Goal: Task Accomplishment & Management: Manage account settings

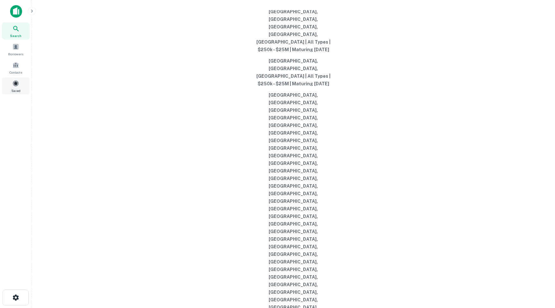
click at [16, 93] on div "Saved" at bounding box center [16, 85] width 28 height 17
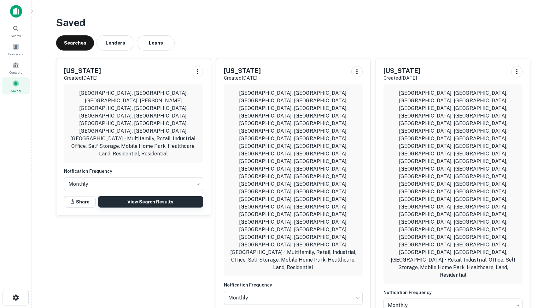
click at [144, 196] on link "View Search Results" at bounding box center [150, 201] width 105 height 11
click at [16, 11] on img at bounding box center [16, 11] width 12 height 13
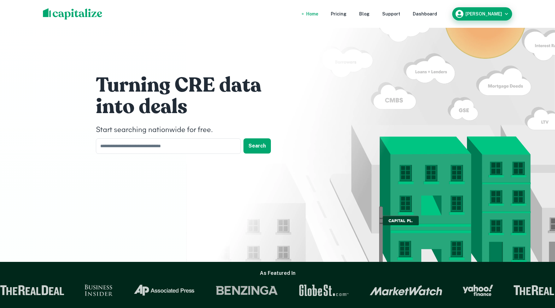
click at [504, 12] on icon "button" at bounding box center [507, 14] width 6 height 6
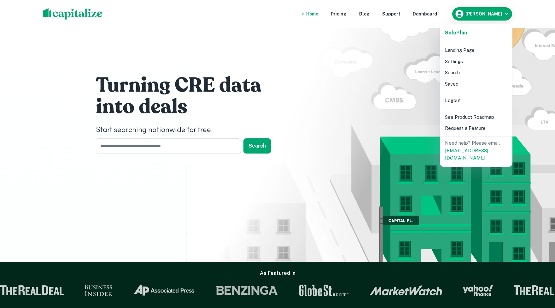
click at [454, 73] on li "Search" at bounding box center [477, 72] width 68 height 11
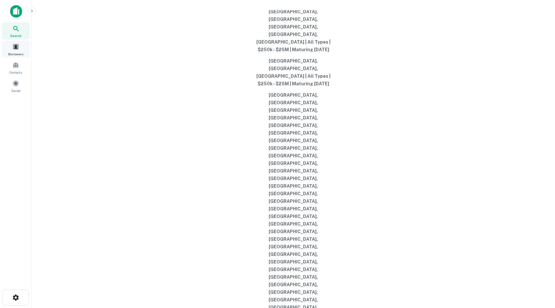
click at [15, 50] on span at bounding box center [15, 46] width 7 height 7
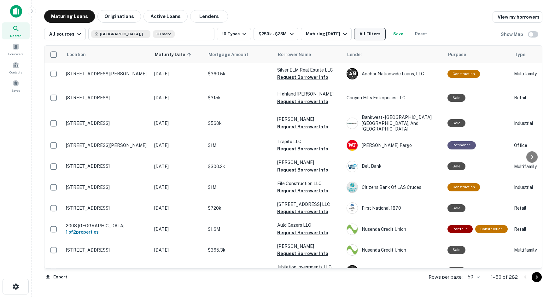
click at [386, 34] on button "All Filters" at bounding box center [370, 34] width 32 height 13
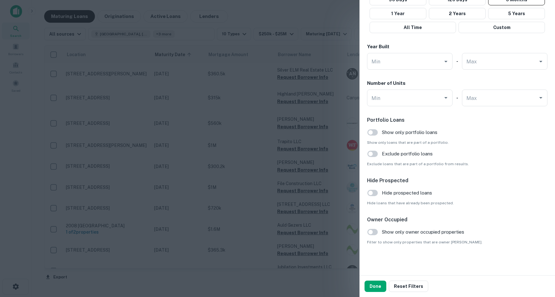
scroll to position [567, 0]
click at [375, 289] on button "Done" at bounding box center [376, 286] width 22 height 11
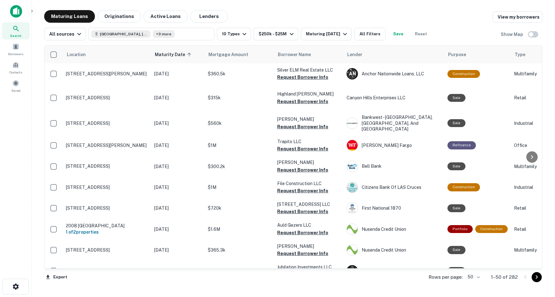
click at [474, 278] on body "Search Borrowers Contacts Saved Maturing Loans Originations Active Loans Lender…" at bounding box center [277, 148] width 555 height 297
click at [468, 285] on li "100" at bounding box center [472, 284] width 18 height 11
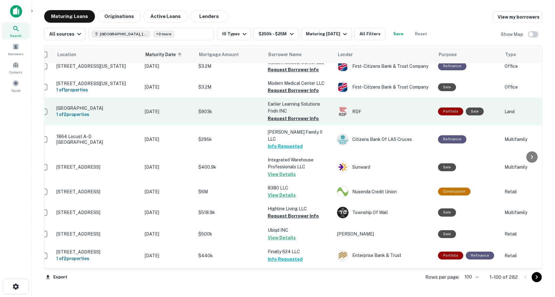
scroll to position [795, 9]
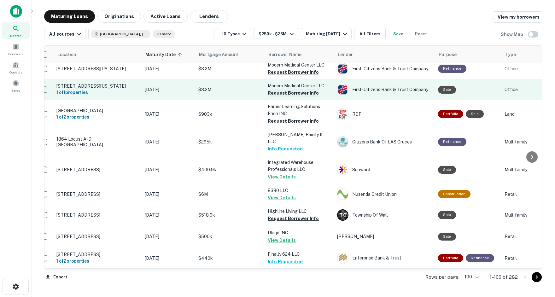
click at [288, 97] on button "Request Borrower Info" at bounding box center [293, 93] width 51 height 8
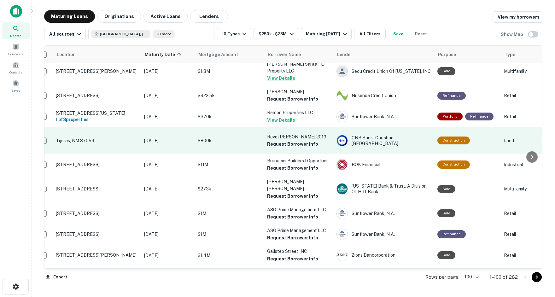
scroll to position [1006, 10]
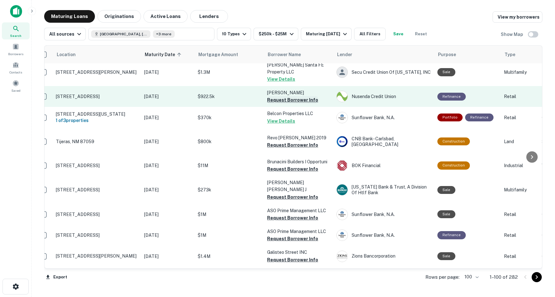
click at [284, 104] on button "Request Borrower Info" at bounding box center [292, 100] width 51 height 8
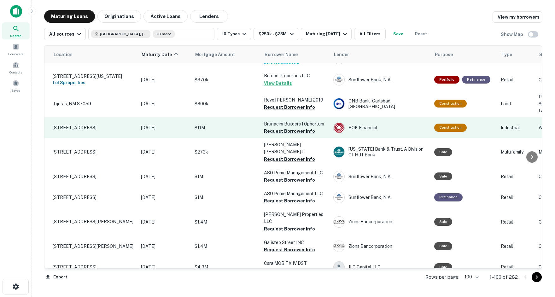
scroll to position [1042, 13]
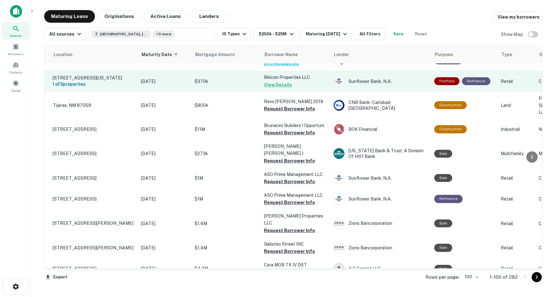
click at [270, 89] on button "View Details" at bounding box center [278, 85] width 28 height 8
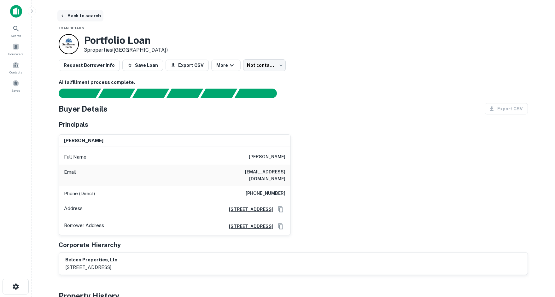
click at [77, 16] on button "Back to search" at bounding box center [80, 15] width 46 height 11
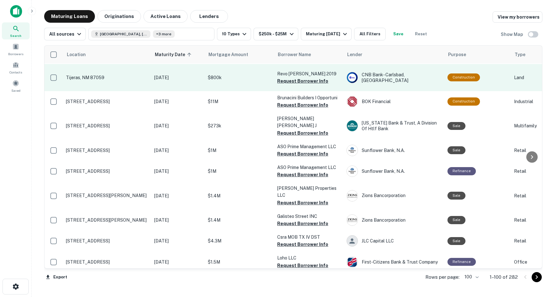
scroll to position [1072, 0]
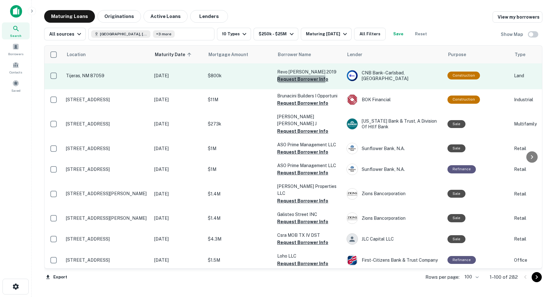
click at [288, 83] on button "Request Borrower Info" at bounding box center [302, 79] width 51 height 8
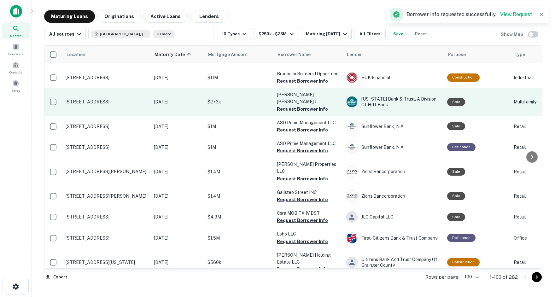
scroll to position [1090, 0]
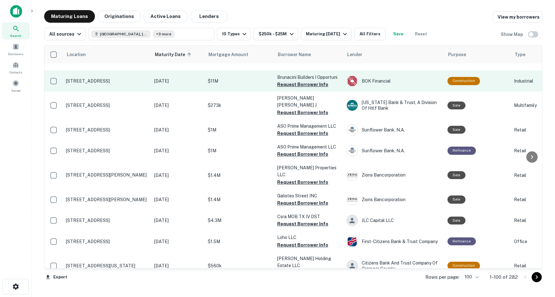
click at [296, 88] on button "Request Borrower Info" at bounding box center [302, 85] width 51 height 8
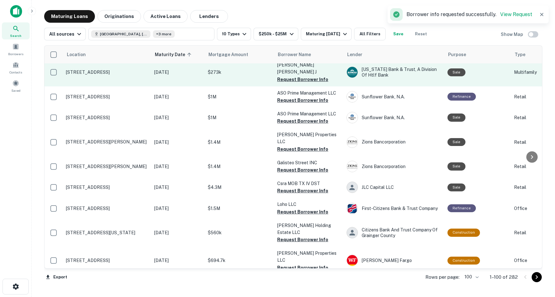
scroll to position [1124, 0]
click at [287, 83] on button "Request Borrower Info" at bounding box center [302, 79] width 51 height 8
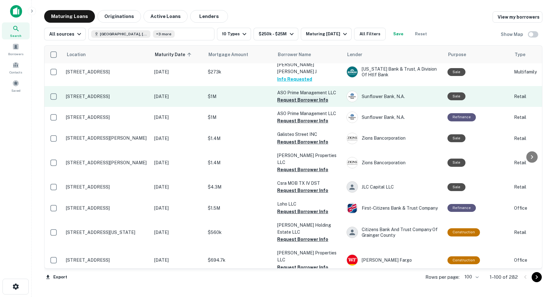
click at [288, 104] on button "Request Borrower Info" at bounding box center [302, 100] width 51 height 8
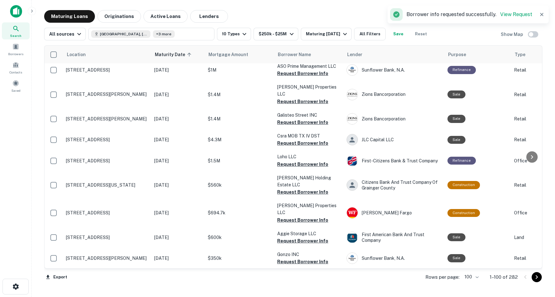
scroll to position [1172, 0]
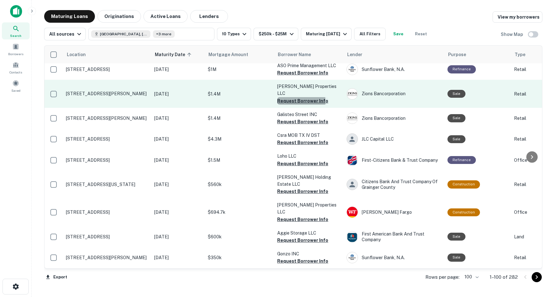
click at [280, 105] on button "Request Borrower Info" at bounding box center [302, 101] width 51 height 8
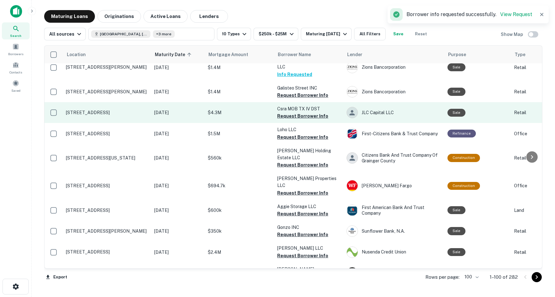
scroll to position [1199, 0]
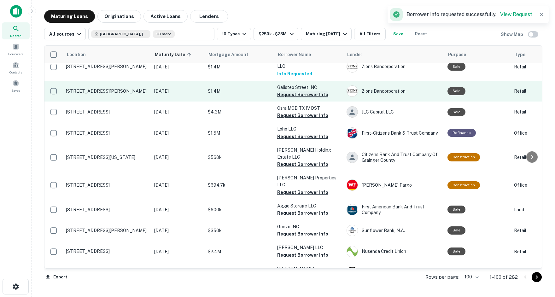
click at [286, 98] on button "Request Borrower Info" at bounding box center [302, 95] width 51 height 8
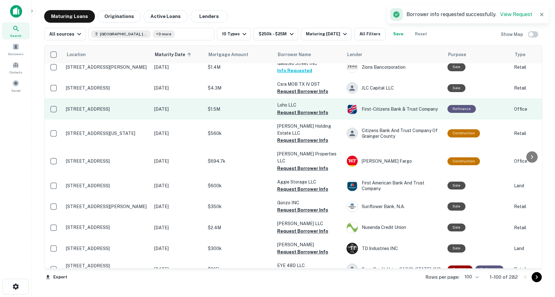
scroll to position [1225, 0]
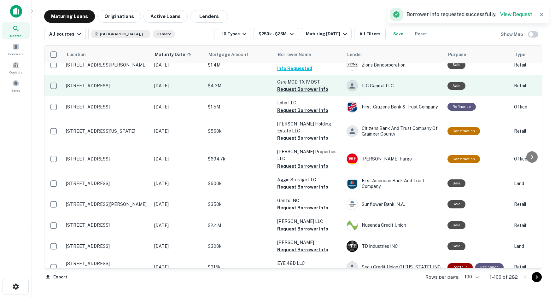
click at [280, 93] on button "Request Borrower Info" at bounding box center [302, 90] width 51 height 8
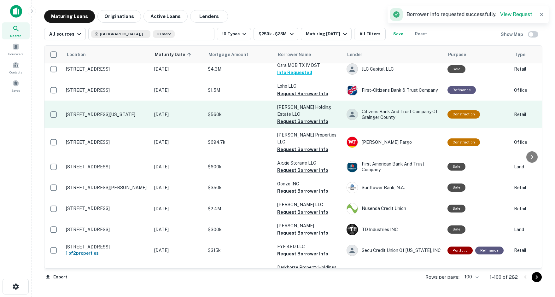
scroll to position [1243, 0]
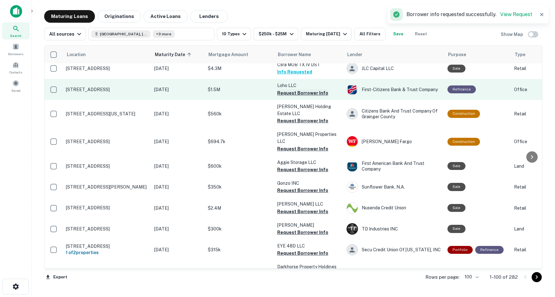
click at [286, 97] on button "Request Borrower Info" at bounding box center [302, 93] width 51 height 8
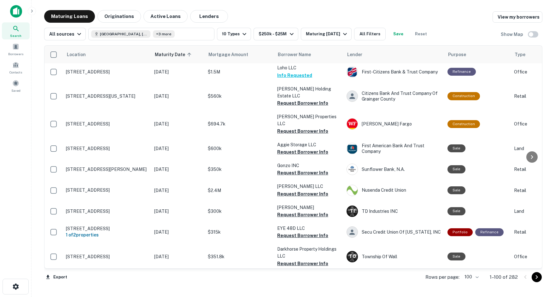
scroll to position [1258, 0]
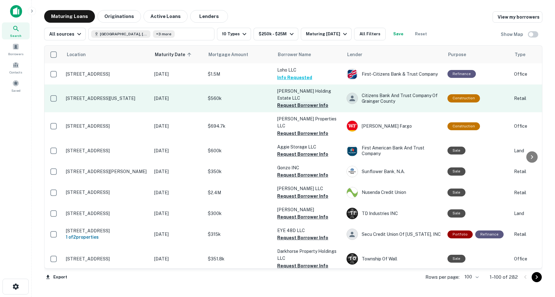
click at [281, 104] on button "Request Borrower Info" at bounding box center [302, 106] width 51 height 8
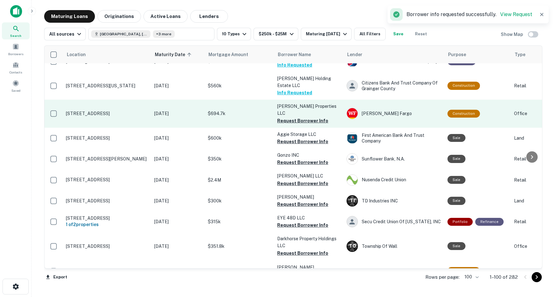
scroll to position [1274, 1]
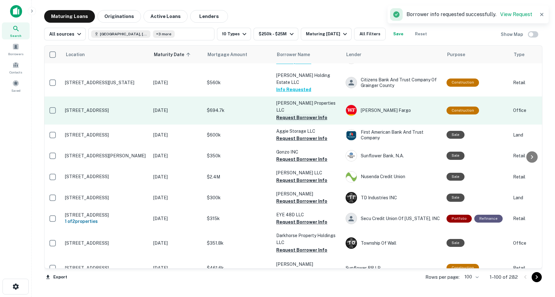
click at [297, 114] on button "Request Borrower Info" at bounding box center [301, 118] width 51 height 8
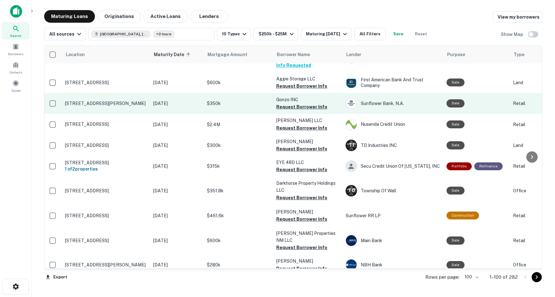
scroll to position [1328, 1]
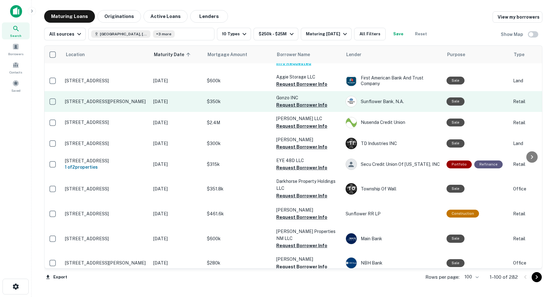
click at [287, 103] on button "Request Borrower Info" at bounding box center [301, 105] width 51 height 8
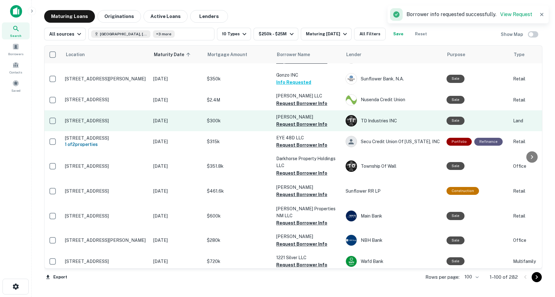
scroll to position [1352, 1]
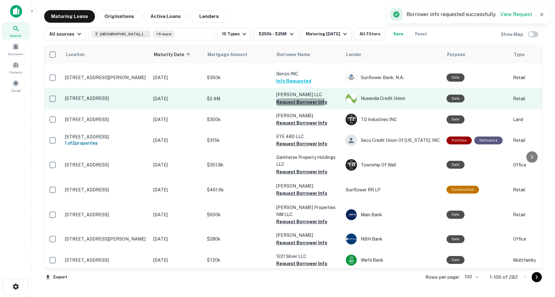
click at [286, 98] on button "Request Borrower Info" at bounding box center [301, 102] width 51 height 8
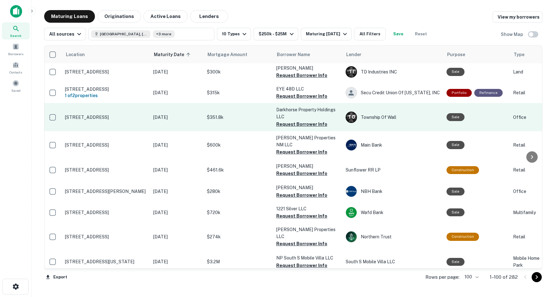
scroll to position [1400, 1]
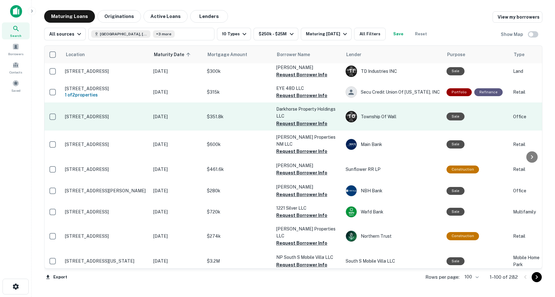
click at [295, 120] on button "Request Borrower Info" at bounding box center [301, 124] width 51 height 8
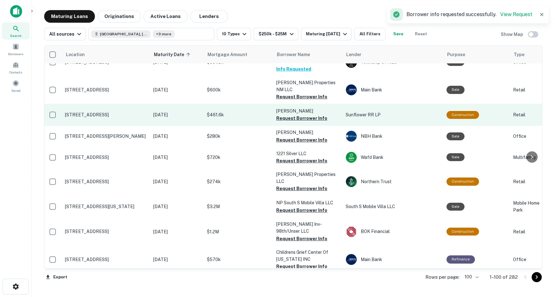
scroll to position [1456, 1]
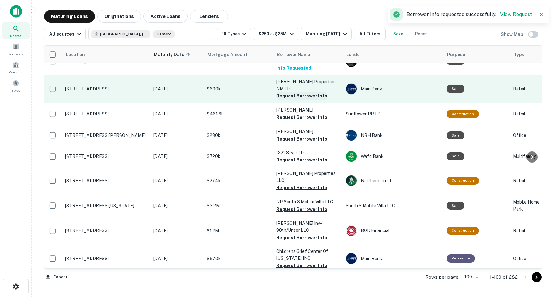
click at [300, 92] on button "Request Borrower Info" at bounding box center [301, 96] width 51 height 8
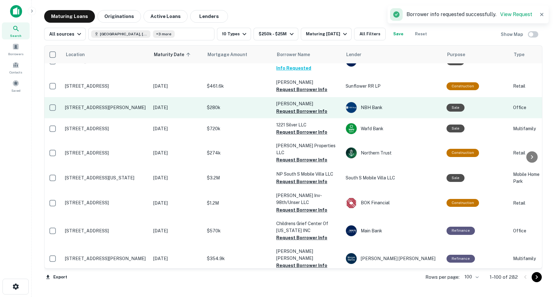
scroll to position [1486, 1]
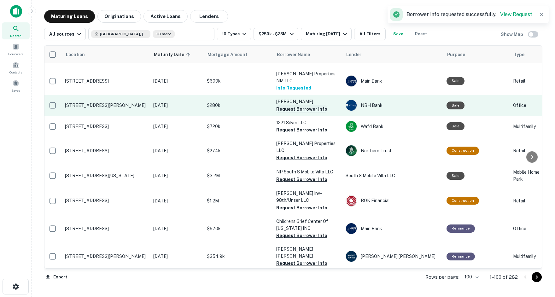
click at [281, 113] on button "Request Borrower Info" at bounding box center [301, 109] width 51 height 8
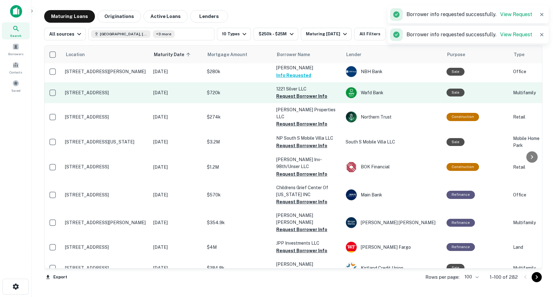
scroll to position [1521, 1]
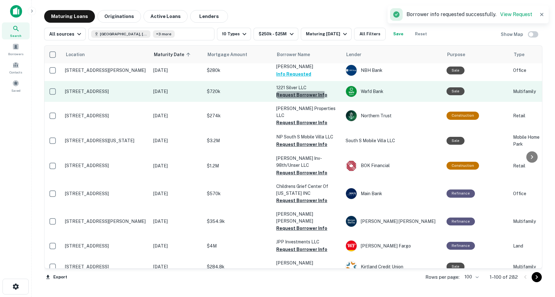
click at [288, 99] on button "Request Borrower Info" at bounding box center [301, 95] width 51 height 8
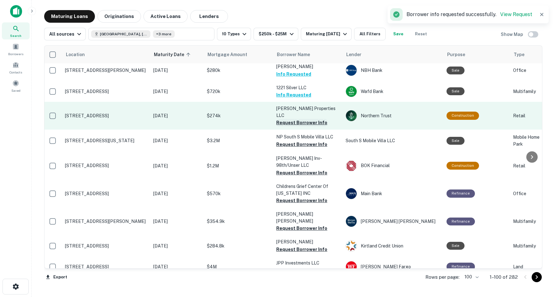
click at [291, 127] on button "Request Borrower Info" at bounding box center [301, 123] width 51 height 8
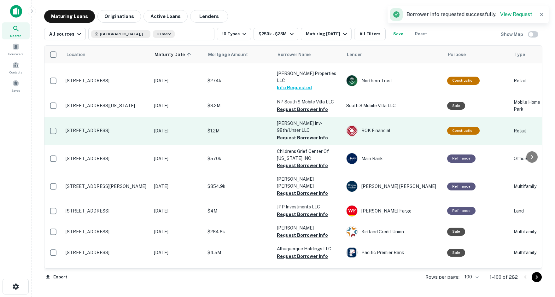
scroll to position [1558, 0]
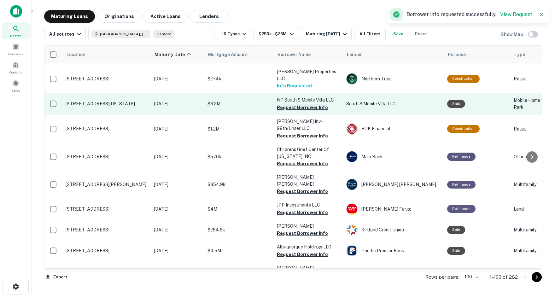
click at [284, 110] on button "Request Borrower Info" at bounding box center [302, 108] width 51 height 8
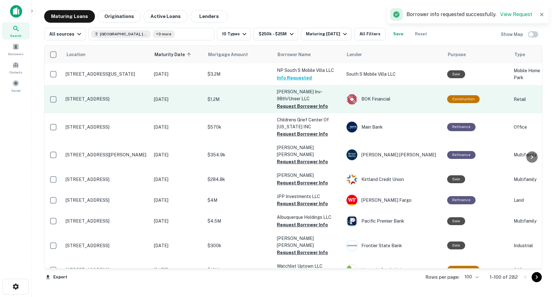
scroll to position [1593, 0]
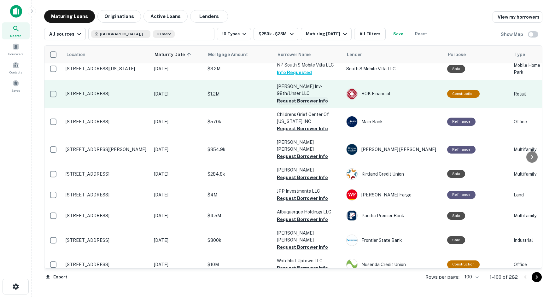
click at [291, 105] on button "Request Borrower Info" at bounding box center [302, 101] width 51 height 8
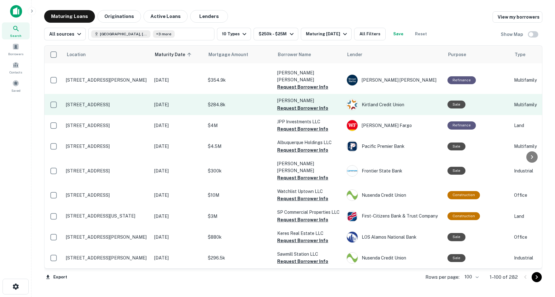
scroll to position [1661, 0]
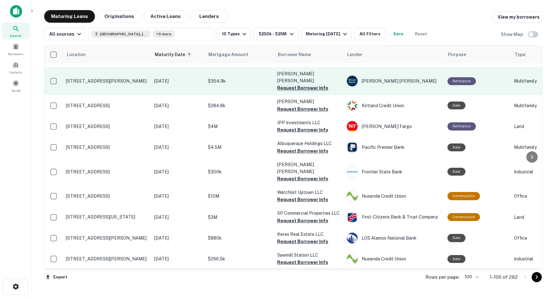
click at [292, 92] on button "Request Borrower Info" at bounding box center [302, 88] width 51 height 8
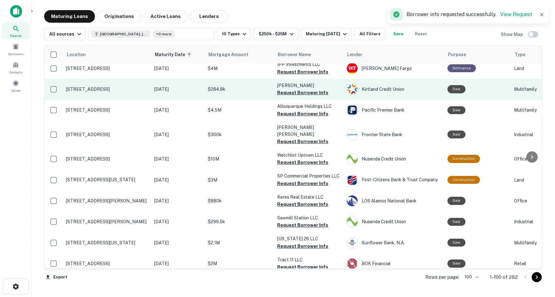
scroll to position [1699, 0]
click at [300, 97] on button "Request Borrower Info" at bounding box center [302, 93] width 51 height 8
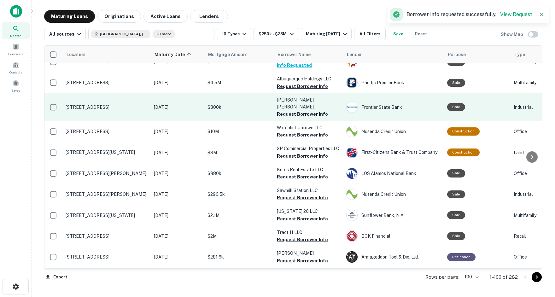
scroll to position [1726, 1]
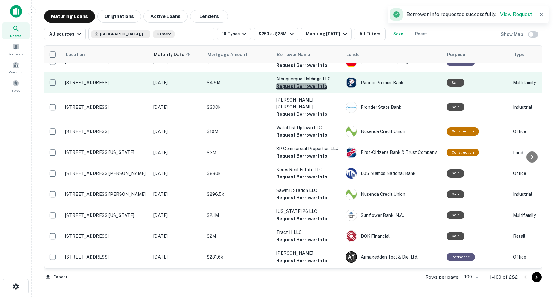
click at [301, 90] on button "Request Borrower Info" at bounding box center [301, 87] width 51 height 8
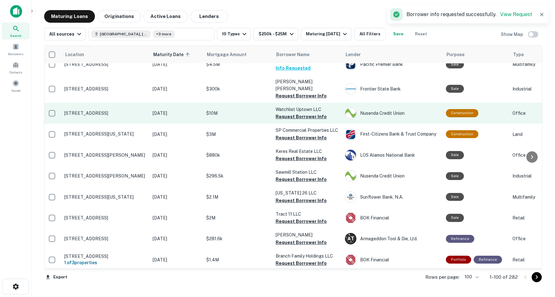
scroll to position [1745, 2]
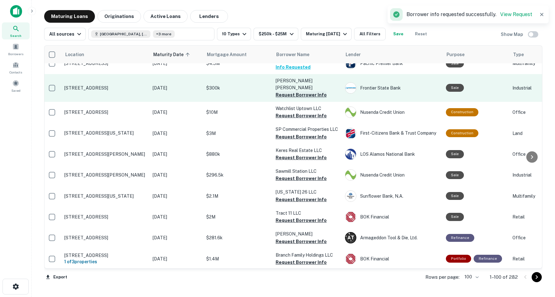
click at [289, 94] on button "Request Borrower Info" at bounding box center [301, 95] width 51 height 8
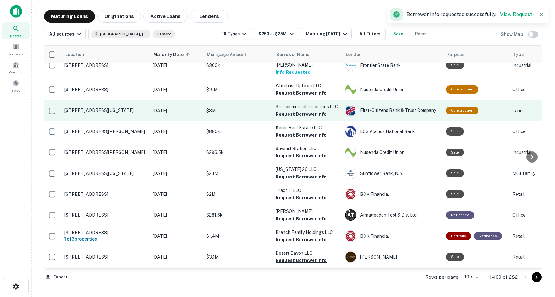
scroll to position [1770, 2]
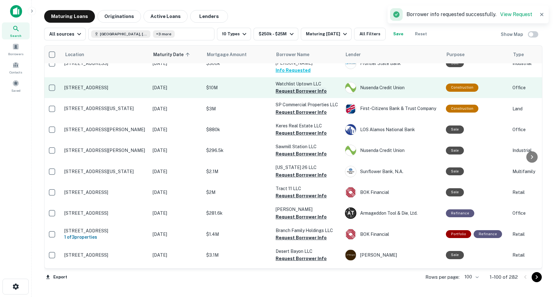
click at [309, 92] on button "Request Borrower Info" at bounding box center [301, 91] width 51 height 8
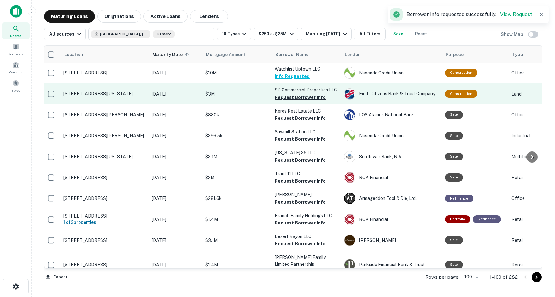
scroll to position [1787, 3]
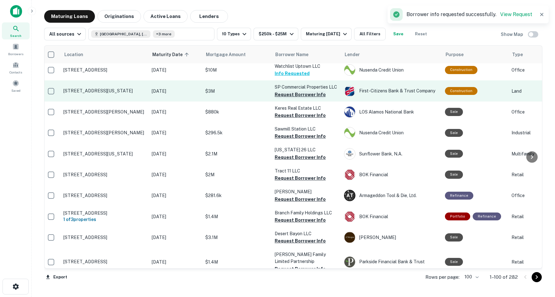
click at [306, 98] on button "Request Borrower Info" at bounding box center [300, 95] width 51 height 8
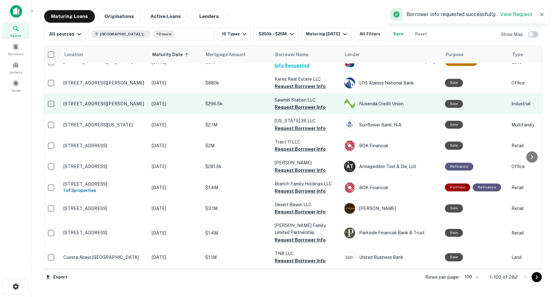
scroll to position [1820, 3]
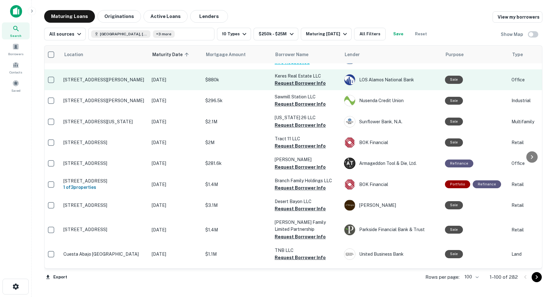
click at [287, 87] on button "Request Borrower Info" at bounding box center [300, 84] width 51 height 8
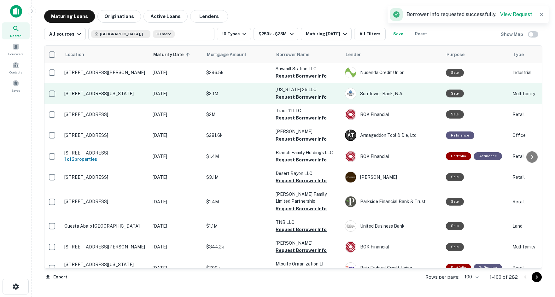
scroll to position [1848, 2]
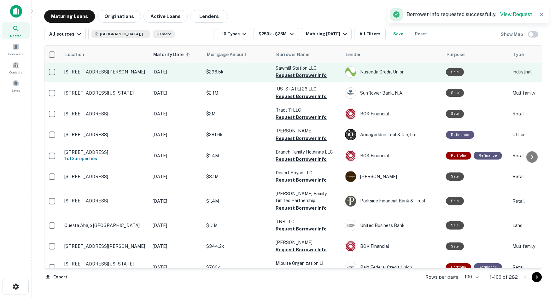
click at [288, 79] on button "Request Borrower Info" at bounding box center [301, 76] width 51 height 8
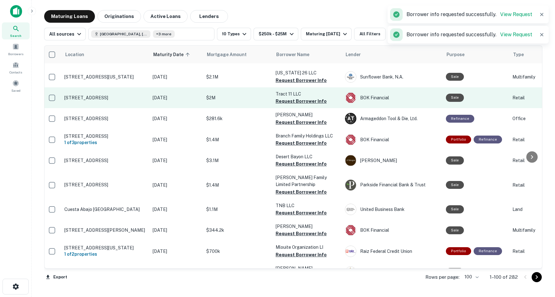
scroll to position [1866, 2]
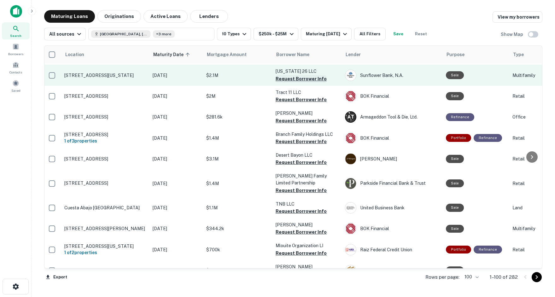
click at [286, 83] on button "Request Borrower Info" at bounding box center [301, 79] width 51 height 8
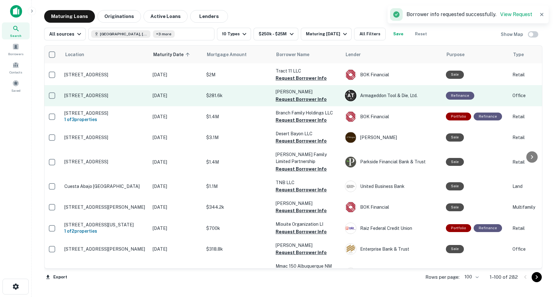
scroll to position [1889, 2]
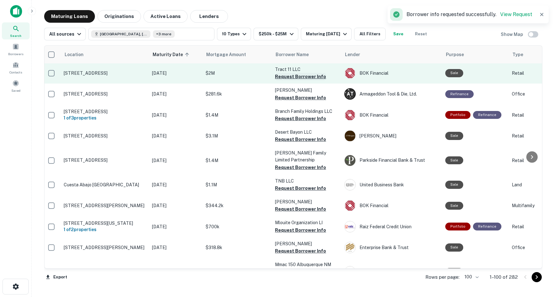
click at [295, 80] on button "Request Borrower Info" at bounding box center [300, 77] width 51 height 8
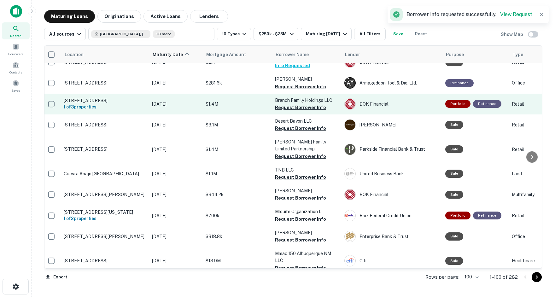
scroll to position [1909, 2]
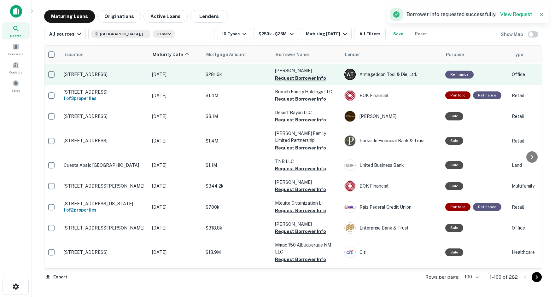
click at [291, 82] on button "Request Borrower Info" at bounding box center [300, 78] width 51 height 8
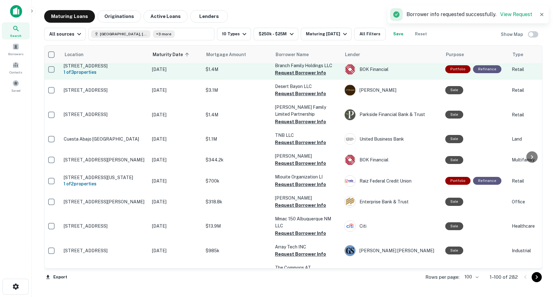
scroll to position [1935, 3]
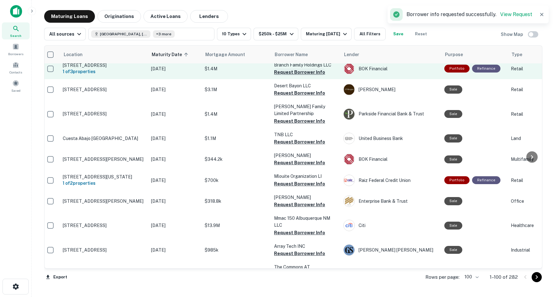
click at [284, 76] on button "Request Borrower Info" at bounding box center [299, 72] width 51 height 8
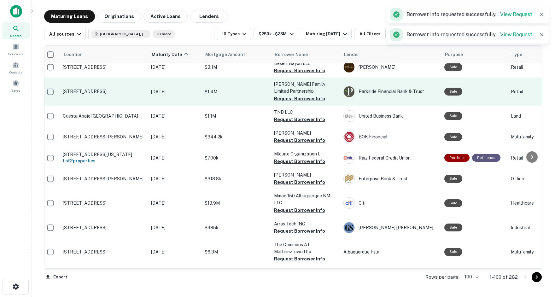
scroll to position [1960, 3]
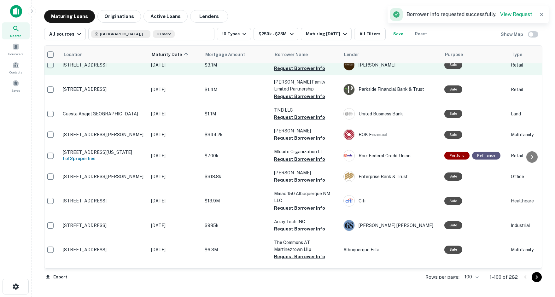
click at [291, 72] on button "Request Borrower Info" at bounding box center [299, 69] width 51 height 8
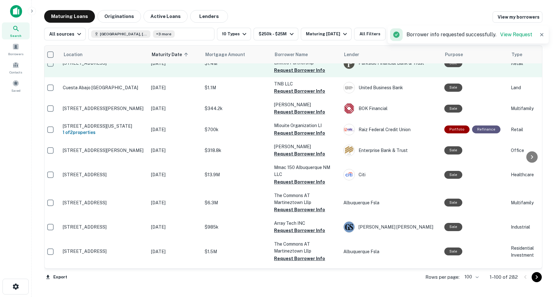
scroll to position [1989, 3]
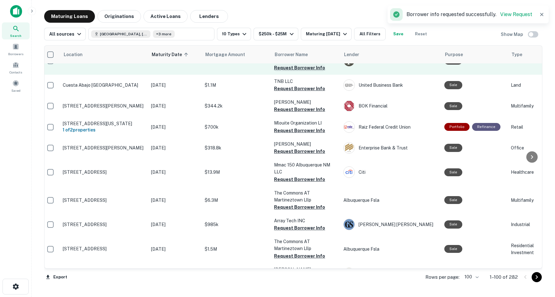
click at [298, 72] on button "Request Borrower Info" at bounding box center [299, 68] width 51 height 8
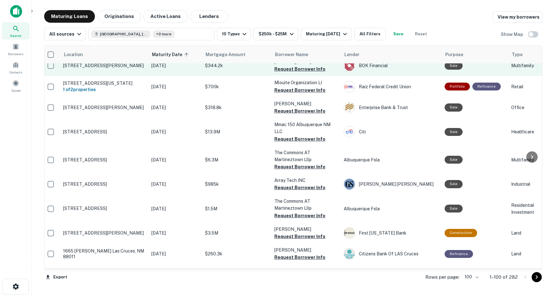
scroll to position [2030, 3]
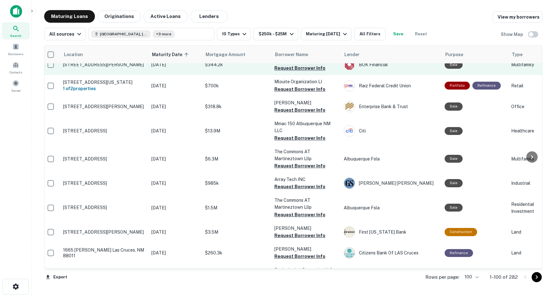
click at [296, 72] on button "Request Borrower Info" at bounding box center [300, 68] width 51 height 8
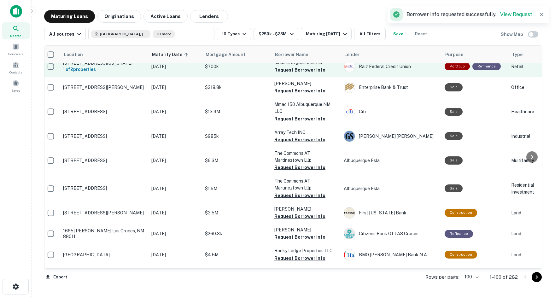
scroll to position [2050, 3]
click at [298, 74] on button "Request Borrower Info" at bounding box center [300, 70] width 51 height 8
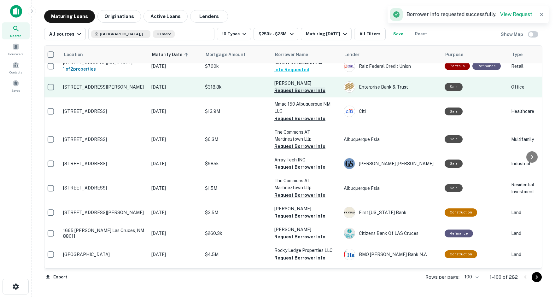
click at [283, 94] on button "Request Borrower Info" at bounding box center [300, 91] width 51 height 8
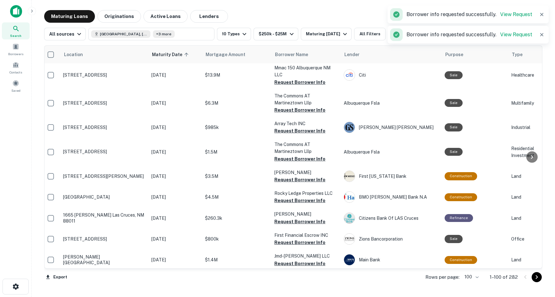
scroll to position [2089, 3]
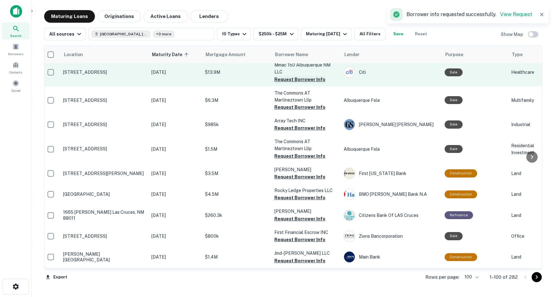
click at [287, 83] on button "Request Borrower Info" at bounding box center [300, 80] width 51 height 8
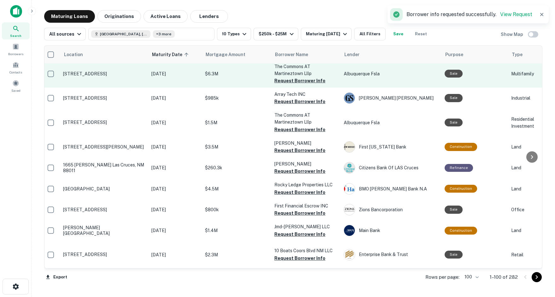
scroll to position [2117, 3]
click at [283, 85] on button "Request Borrower Info" at bounding box center [300, 81] width 51 height 8
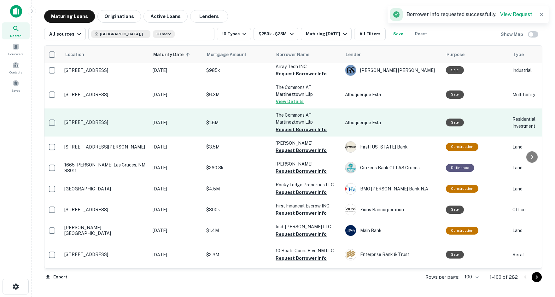
scroll to position [2130, 2]
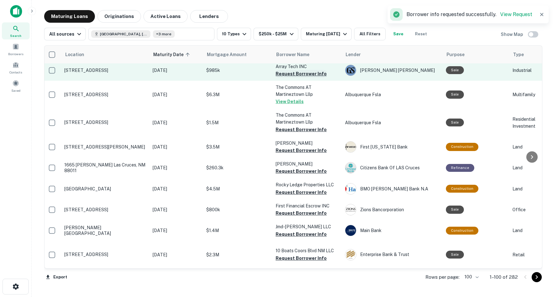
click at [294, 78] on button "Request Borrower Info" at bounding box center [301, 74] width 51 height 8
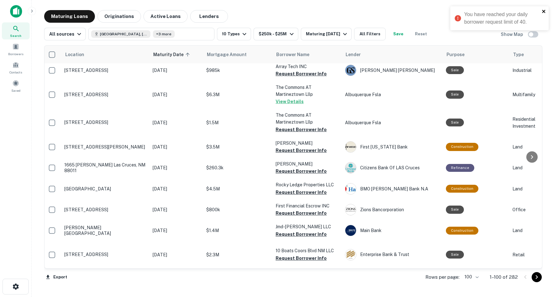
click at [544, 12] on icon "close" at bounding box center [543, 11] width 3 height 3
click at [17, 49] on span at bounding box center [15, 46] width 7 height 7
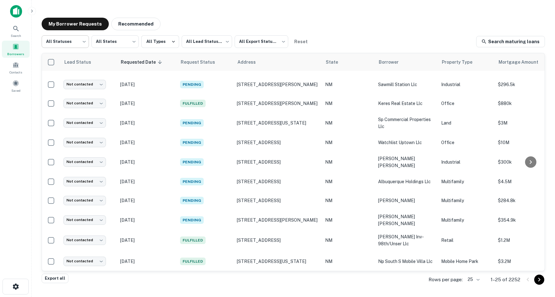
click at [84, 43] on body "Search Borrowers Contacts Saved My Borrower Requests Recommended All Statuses *…" at bounding box center [277, 148] width 555 height 297
click at [56, 81] on li "Fulfilled" at bounding box center [65, 80] width 48 height 11
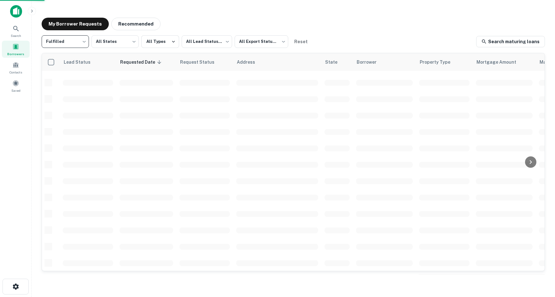
type input "*********"
click at [283, 43] on body "Search Borrowers Contacts Saved My Borrower Requests Recommended Fulfilled ****…" at bounding box center [277, 148] width 555 height 297
click at [263, 81] on li "Not Exported" at bounding box center [263, 80] width 57 height 11
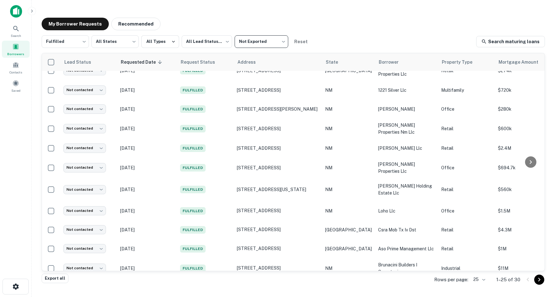
click at [286, 41] on body "Search Borrowers Contacts Saved My Borrower Requests Recommended Fulfilled ****…" at bounding box center [277, 148] width 555 height 297
click at [341, 38] on div at bounding box center [277, 148] width 555 height 297
click at [284, 41] on body "Search Borrowers Contacts Saved My Borrower Requests Recommended Fulfilled ****…" at bounding box center [277, 148] width 555 height 297
click at [270, 58] on li "All Export Statuses" at bounding box center [263, 58] width 57 height 11
type input "***"
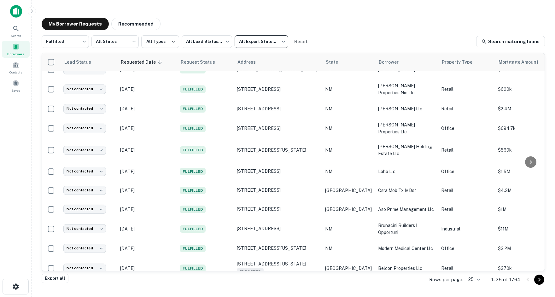
click at [476, 280] on body "Search Borrowers Contacts Saved My Borrower Requests Recommended Fulfilled ****…" at bounding box center [277, 148] width 555 height 297
click at [472, 273] on li "500" at bounding box center [472, 273] width 21 height 11
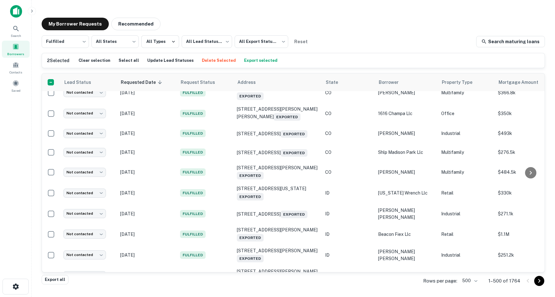
scroll to position [1170, 0]
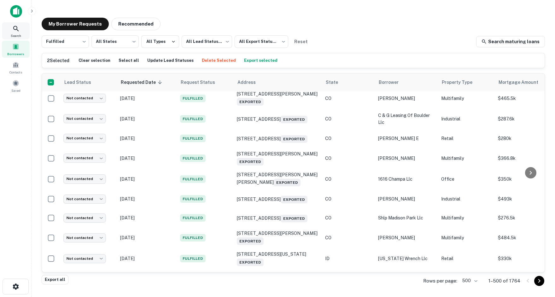
click at [15, 29] on icon at bounding box center [16, 29] width 8 height 8
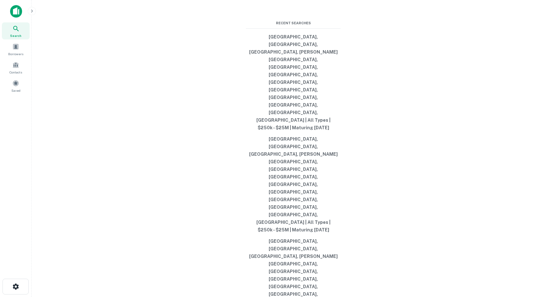
click at [16, 13] on img at bounding box center [16, 11] width 12 height 13
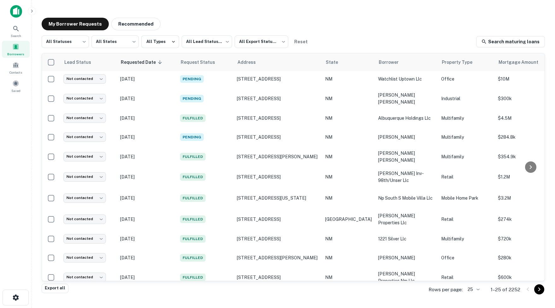
scroll to position [272, 0]
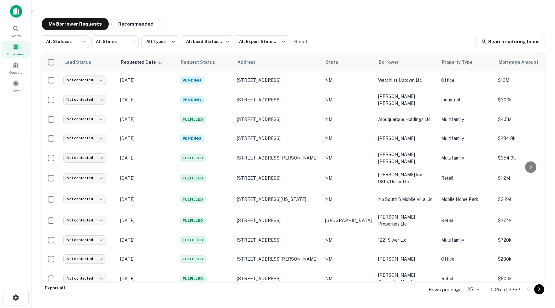
click at [477, 289] on body "Search Borrowers Contacts Saved My Borrower Requests Recommended All Statuses *…" at bounding box center [277, 154] width 555 height 308
click at [470, 293] on li "1000" at bounding box center [471, 295] width 21 height 11
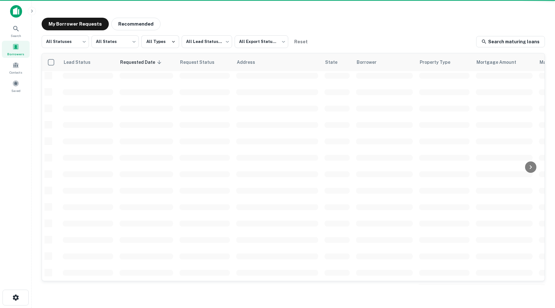
scroll to position [200, 0]
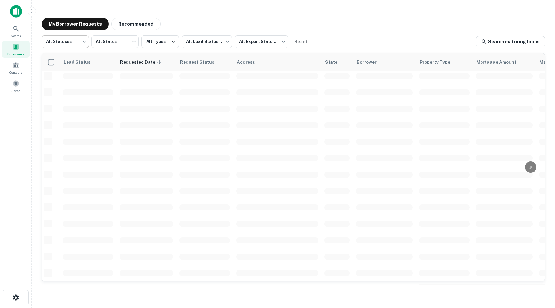
click at [83, 41] on body "Search Borrowers Contacts Saved My Borrower Requests Recommended All Statuses *…" at bounding box center [277, 154] width 555 height 308
click at [63, 79] on li "Fulfilled" at bounding box center [65, 80] width 48 height 11
type input "*********"
click at [413, 34] on div "My Borrower Requests Recommended Fulfilled ********* ​ All States *** ​ All Typ…" at bounding box center [294, 151] width 514 height 277
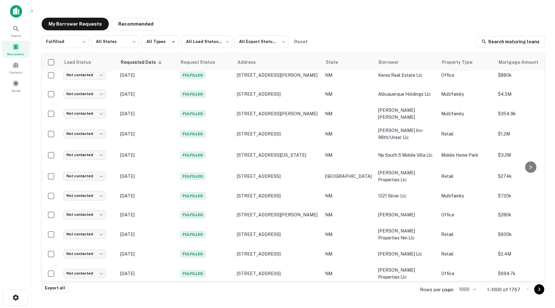
scroll to position [491, 0]
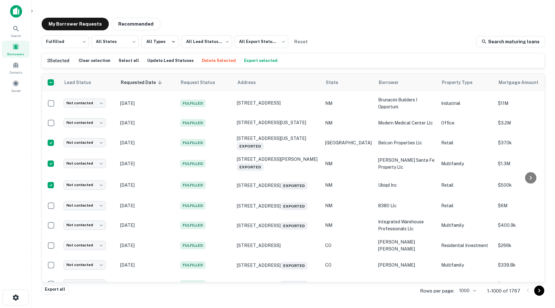
click at [264, 61] on button "Export selected" at bounding box center [261, 60] width 37 height 9
click at [268, 60] on button "Export selected" at bounding box center [261, 60] width 37 height 9
click at [546, 11] on icon "close" at bounding box center [544, 11] width 4 height 5
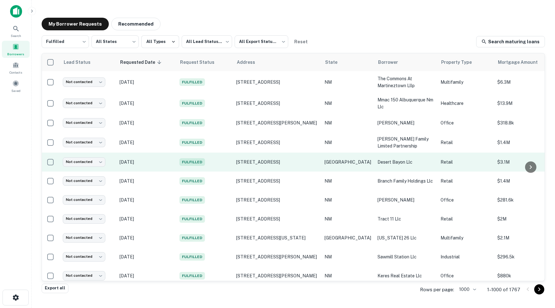
scroll to position [0, 0]
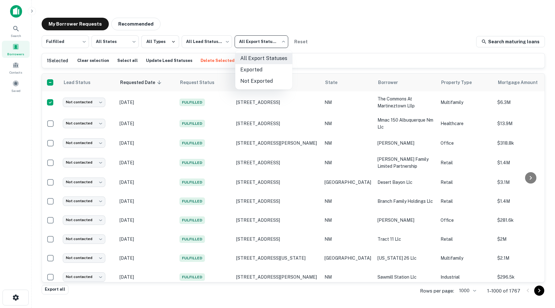
click at [284, 40] on body "Search Borrowers Contacts Saved My Borrower Requests Recommended Fulfilled ****…" at bounding box center [277, 154] width 555 height 308
click at [258, 82] on li "Not Exported" at bounding box center [263, 80] width 57 height 11
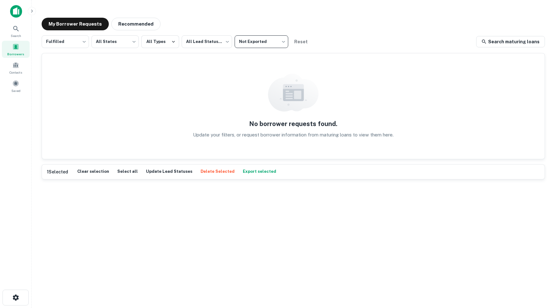
click at [285, 41] on body "Search Borrowers Contacts Saved My Borrower Requests Recommended Fulfilled ****…" at bounding box center [277, 154] width 555 height 308
click at [264, 58] on li "All Export Statuses" at bounding box center [263, 58] width 57 height 11
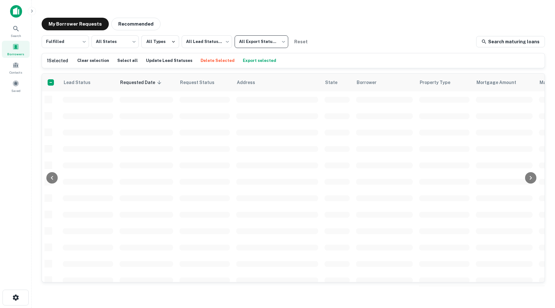
type input "***"
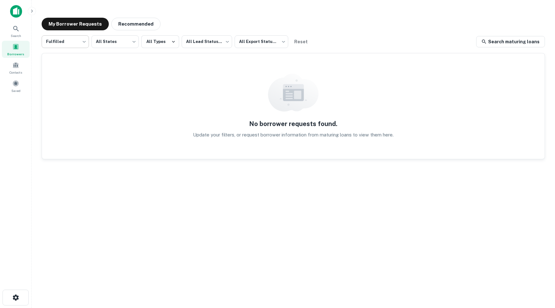
click at [83, 41] on body "Search Borrowers Contacts Saved My Borrower Requests Recommended Fulfilled ****…" at bounding box center [277, 154] width 555 height 308
click at [59, 58] on li "All Statuses" at bounding box center [65, 58] width 48 height 11
type input "***"
